Goal: Task Accomplishment & Management: Use online tool/utility

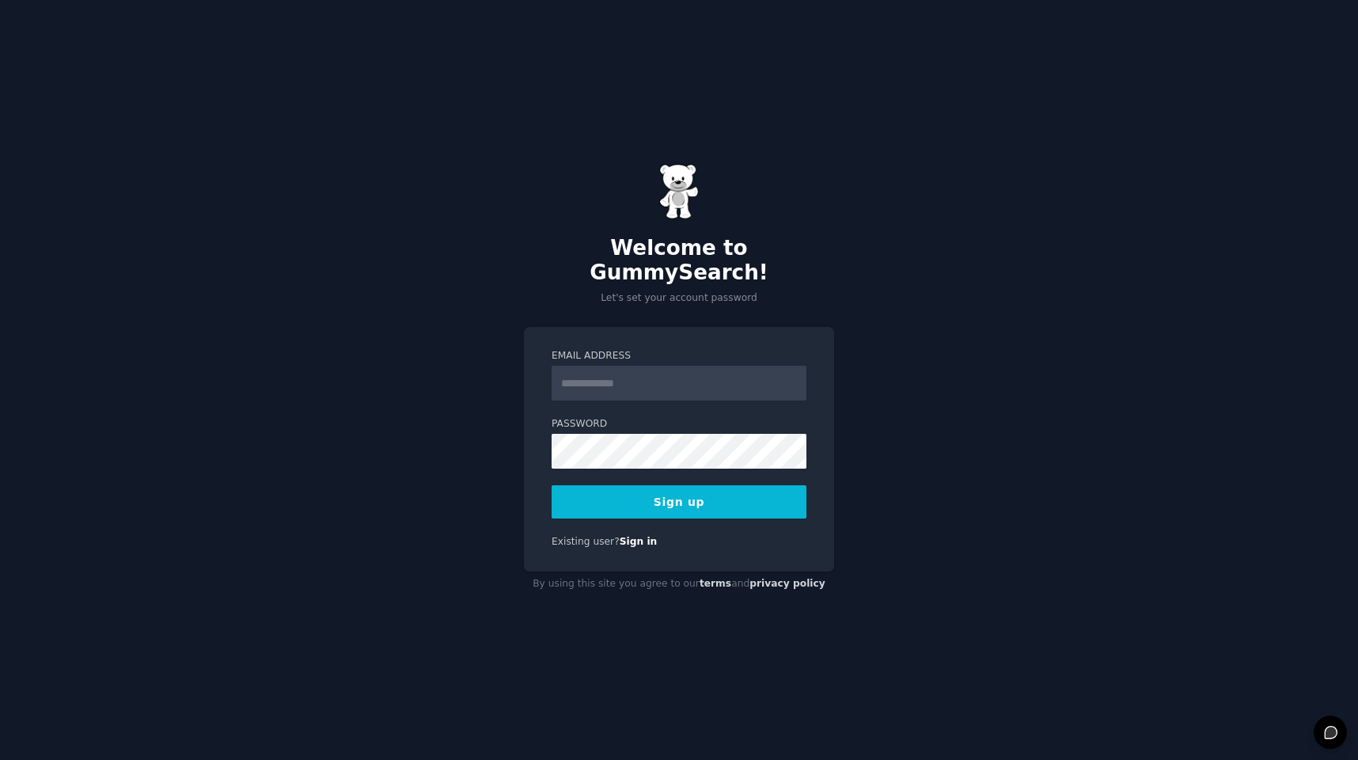
click at [621, 372] on input "Email Address" at bounding box center [679, 383] width 255 height 35
type input "**********"
click at [671, 495] on button "Sign up" at bounding box center [679, 501] width 255 height 33
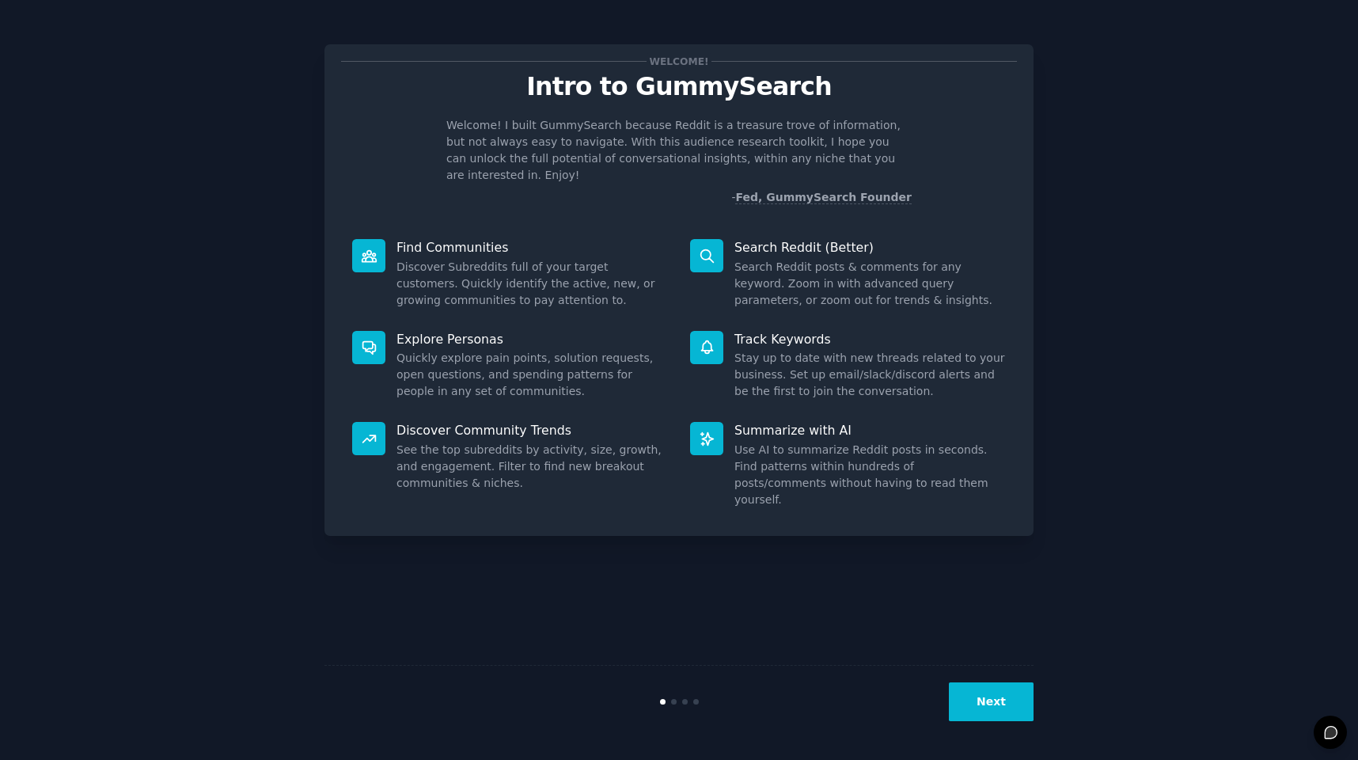
click at [990, 700] on button "Next" at bounding box center [991, 701] width 85 height 39
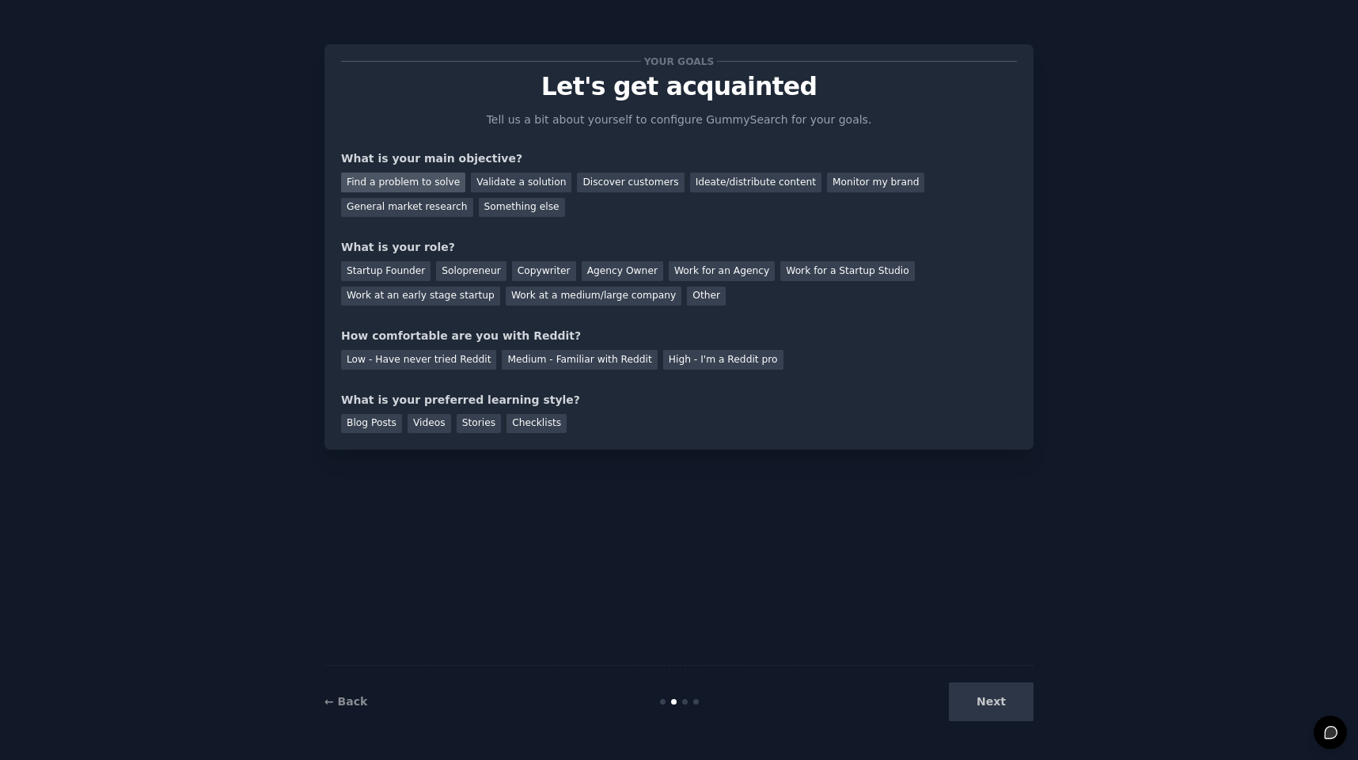
click at [422, 184] on div "Find a problem to solve" at bounding box center [403, 183] width 124 height 20
click at [625, 274] on div "Agency Owner" at bounding box center [623, 271] width 82 height 20
click at [531, 363] on div "Medium - Familiar with Reddit" at bounding box center [579, 360] width 155 height 20
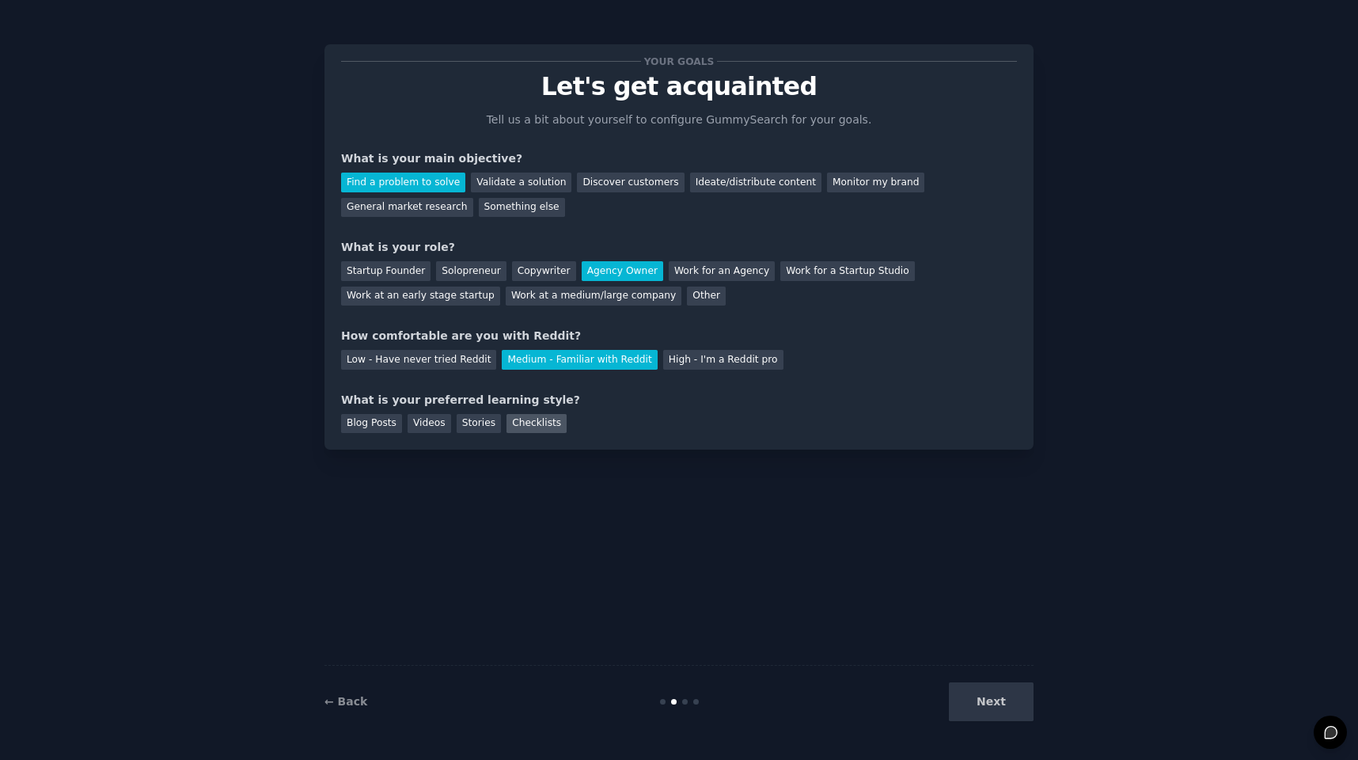
click at [535, 423] on div "Checklists" at bounding box center [536, 424] width 60 height 20
click at [484, 417] on div "Stories" at bounding box center [479, 424] width 44 height 20
click at [521, 419] on div "Checklists" at bounding box center [536, 424] width 60 height 20
click at [980, 706] on button "Next" at bounding box center [991, 701] width 85 height 39
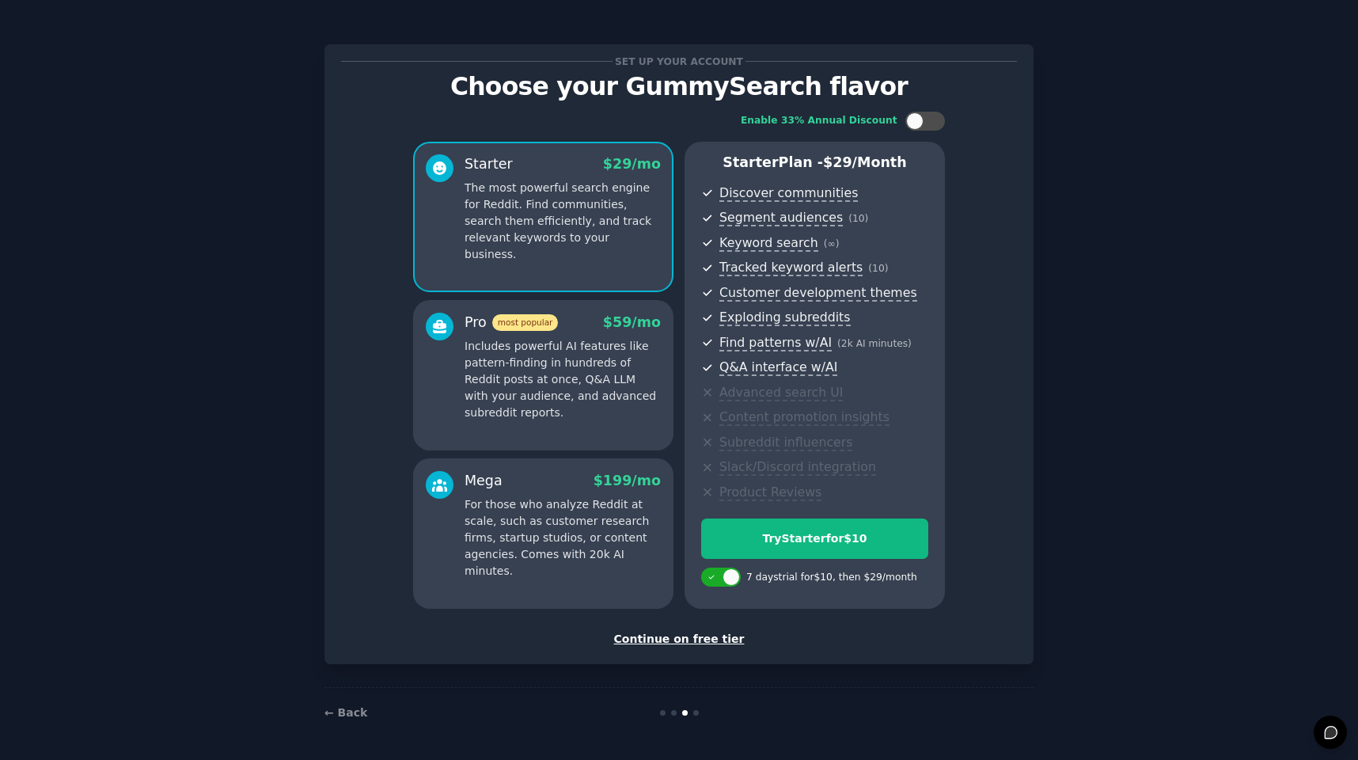
click at [715, 638] on div "Continue on free tier" at bounding box center [679, 639] width 676 height 17
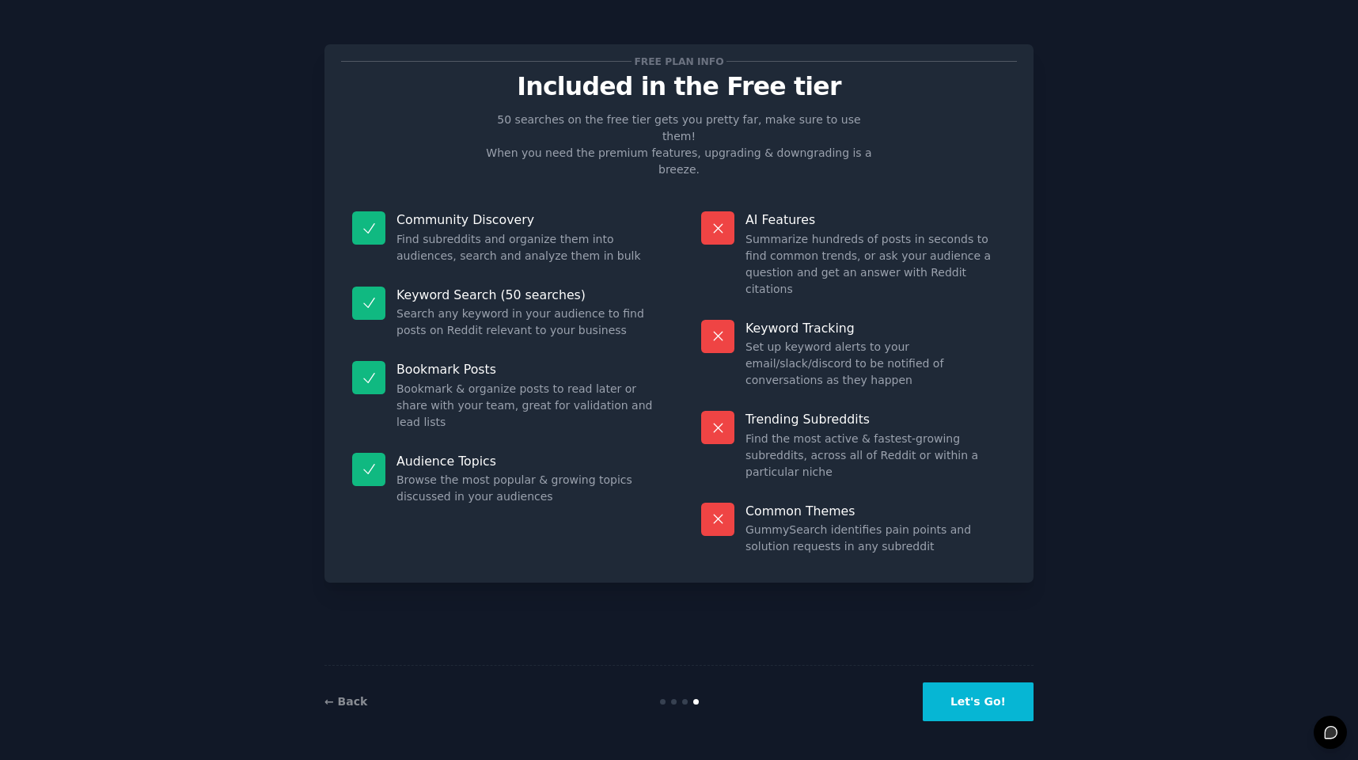
click at [980, 704] on button "Let's Go!" at bounding box center [978, 701] width 111 height 39
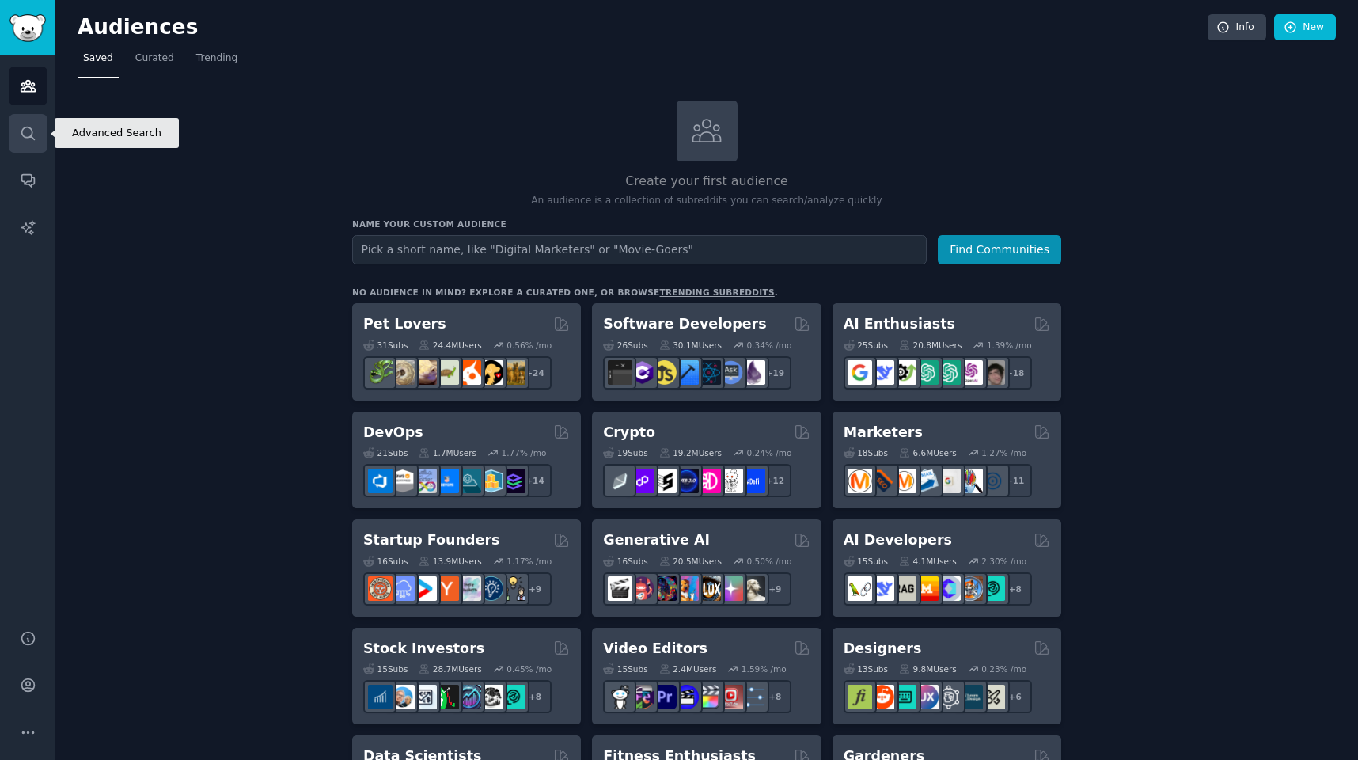
click at [40, 134] on link "Search" at bounding box center [28, 133] width 39 height 39
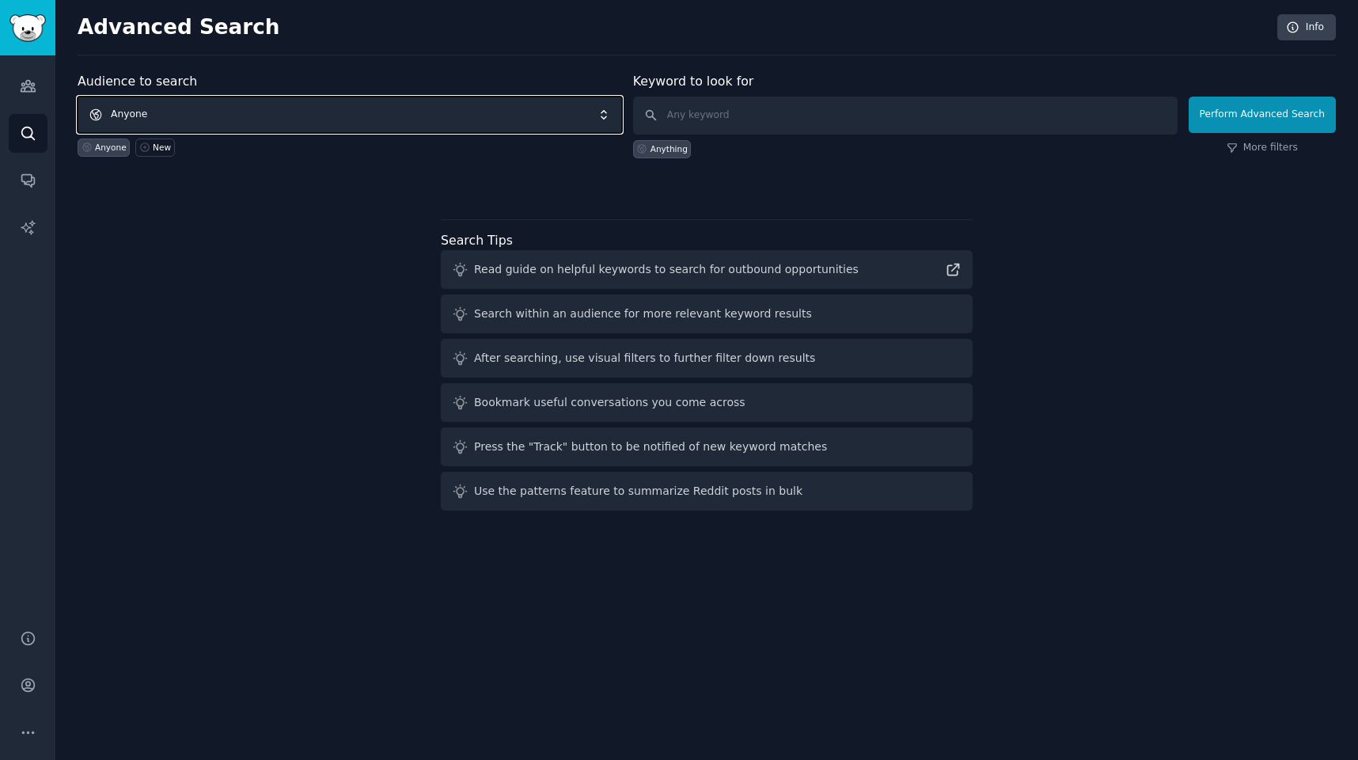
click at [575, 108] on span "Anyone" at bounding box center [350, 115] width 544 height 36
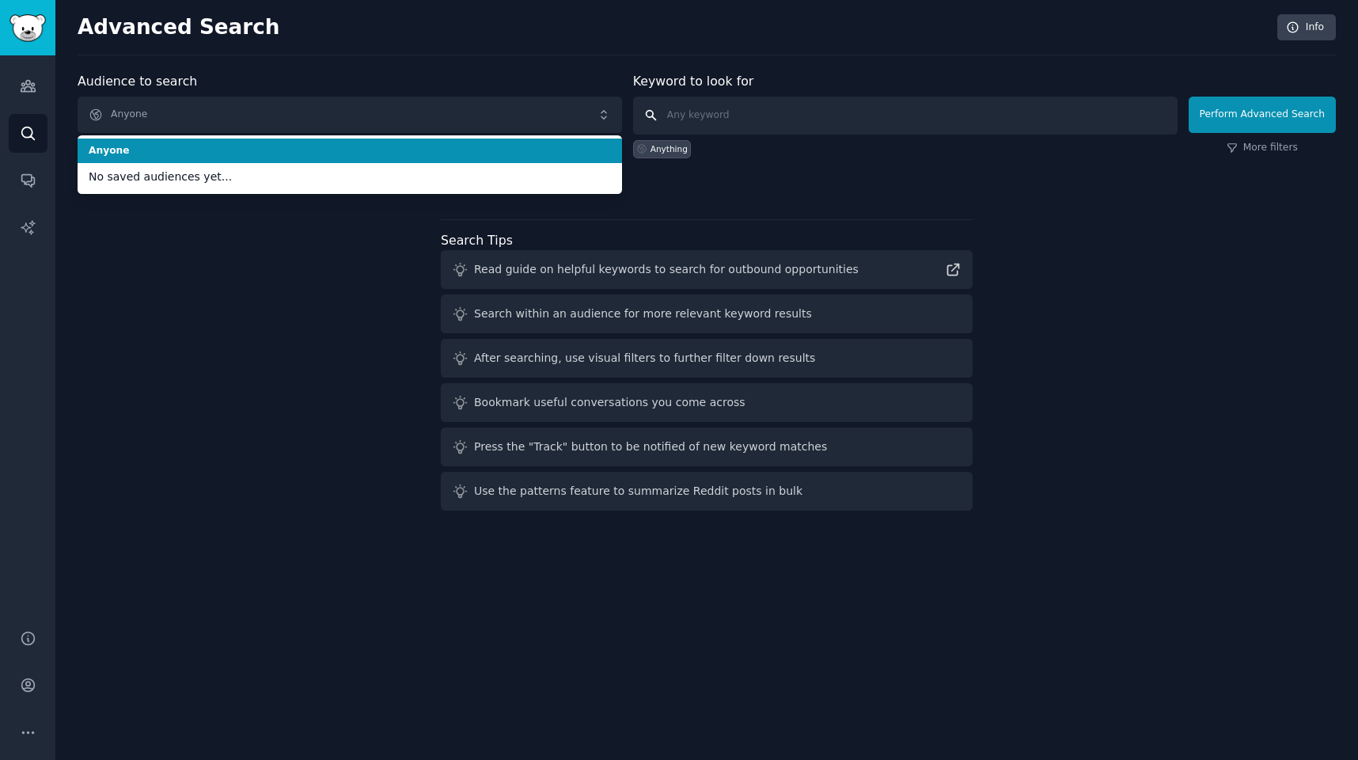
click at [759, 119] on input "text" at bounding box center [905, 116] width 544 height 38
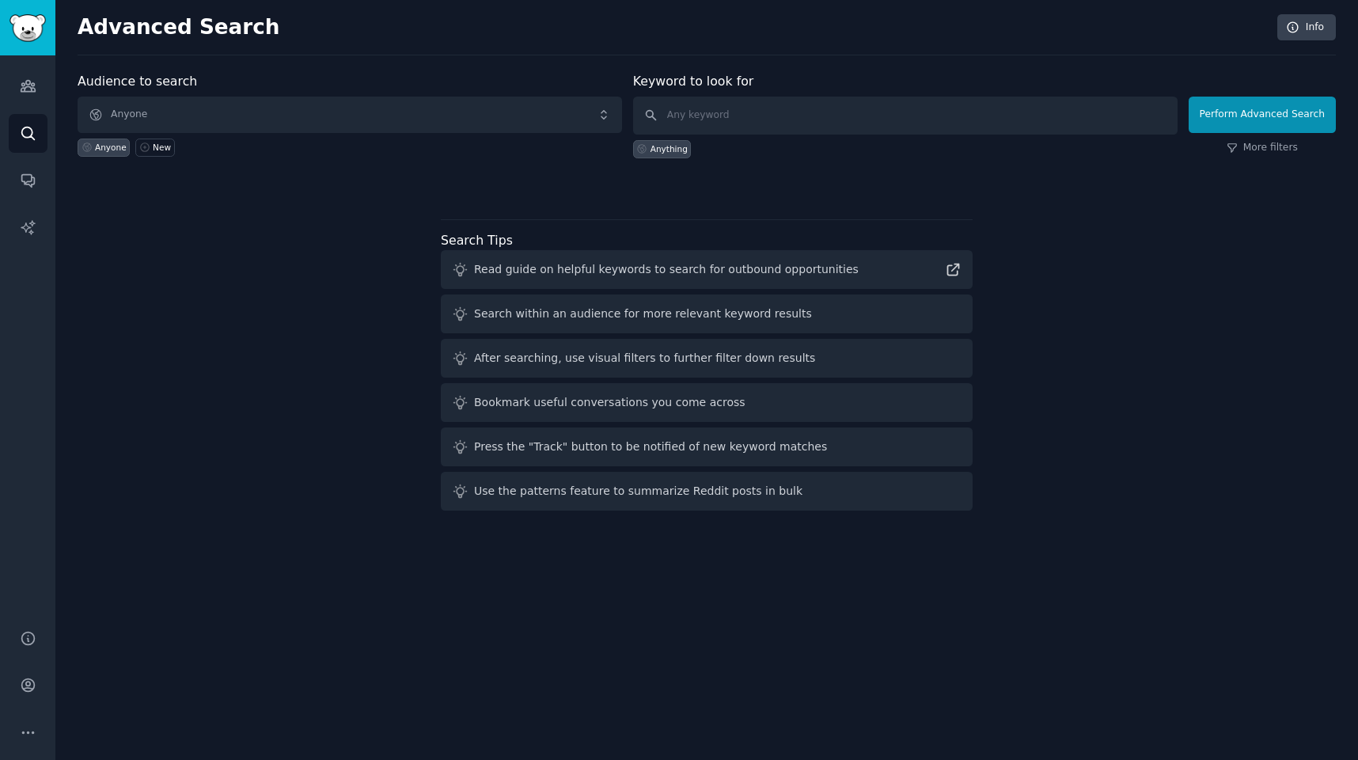
click at [400, 50] on div "Advanced Search Info" at bounding box center [707, 34] width 1258 height 41
click at [26, 19] on img "Sidebar" at bounding box center [27, 28] width 36 height 28
